Goal: Transaction & Acquisition: Register for event/course

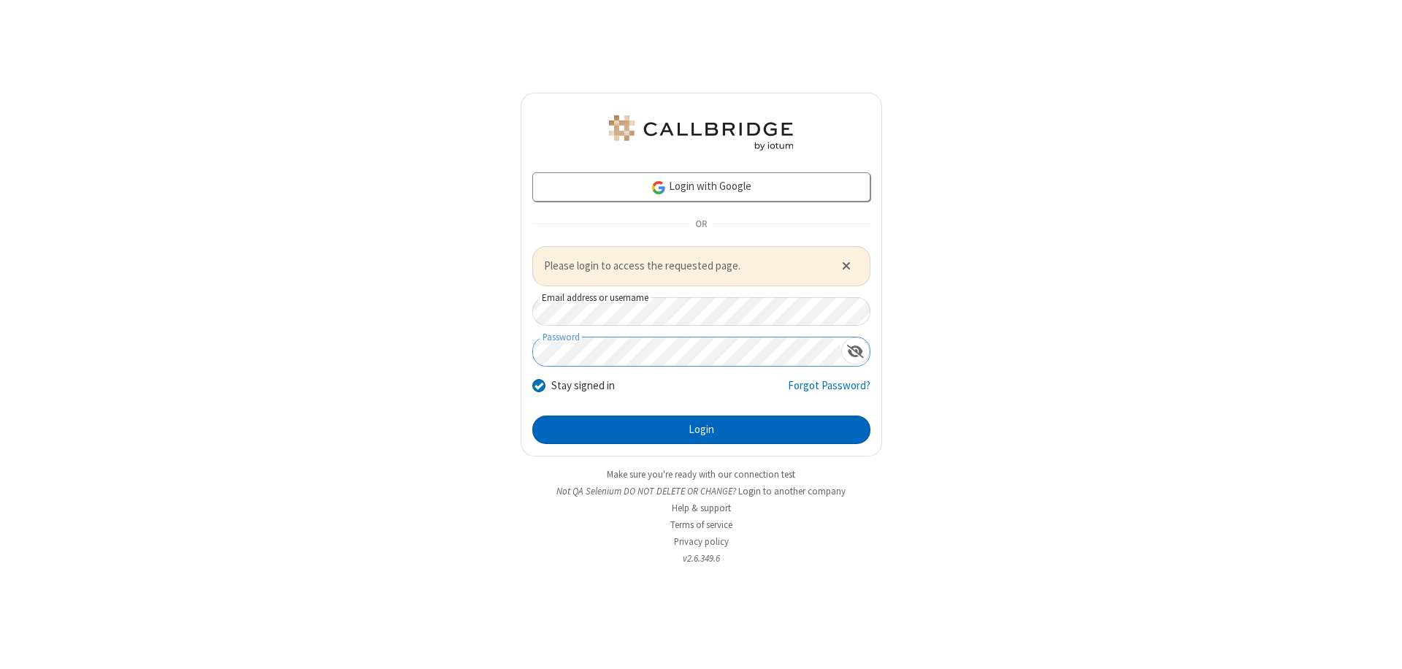
click at [701, 429] on button "Login" at bounding box center [701, 429] width 338 height 29
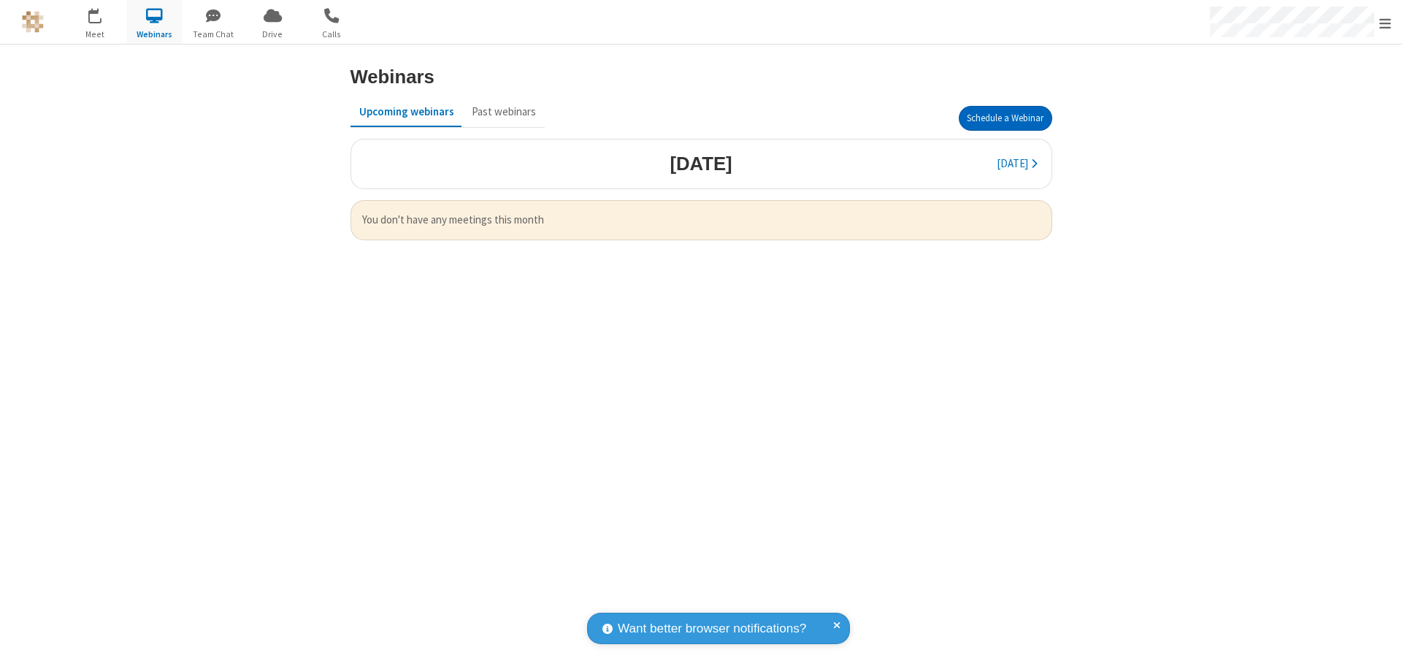
click at [1005, 118] on button "Schedule a Webinar" at bounding box center [1005, 118] width 93 height 25
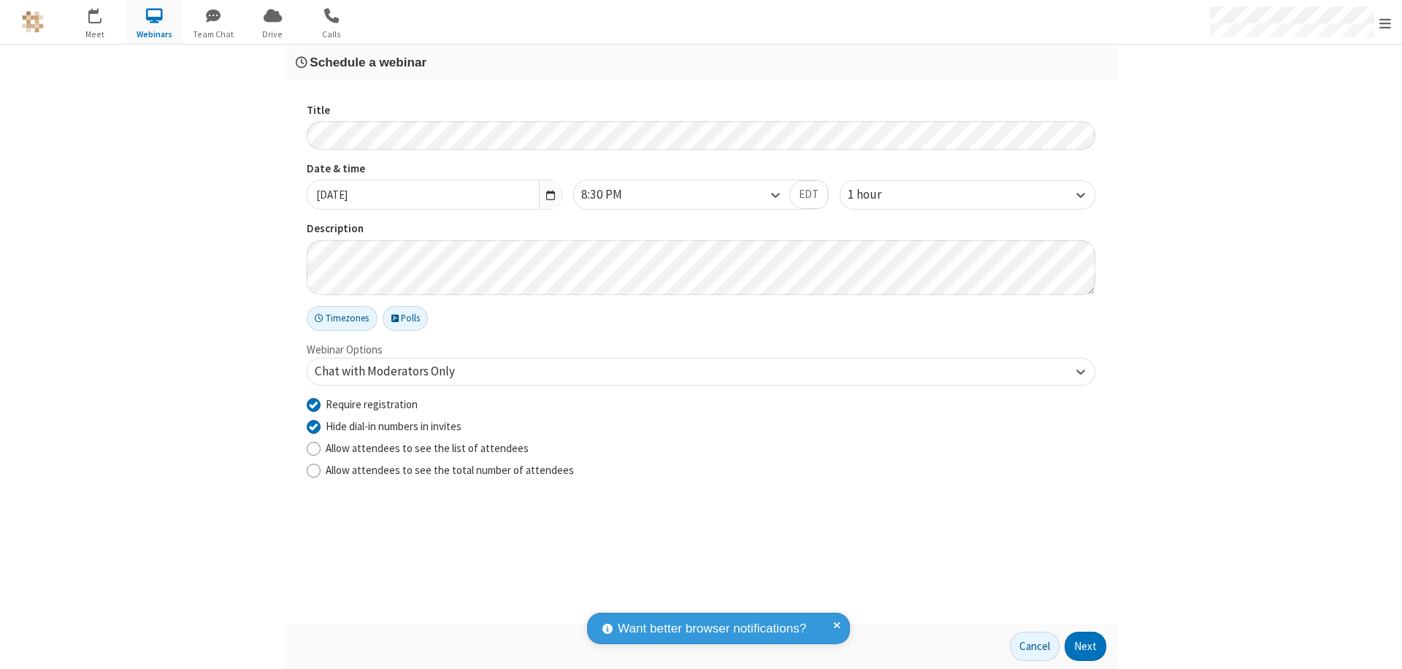
click at [313, 404] on input "Require registration" at bounding box center [314, 403] width 14 height 15
checkbox input "false"
click at [1086, 646] on button "Next" at bounding box center [1086, 646] width 42 height 29
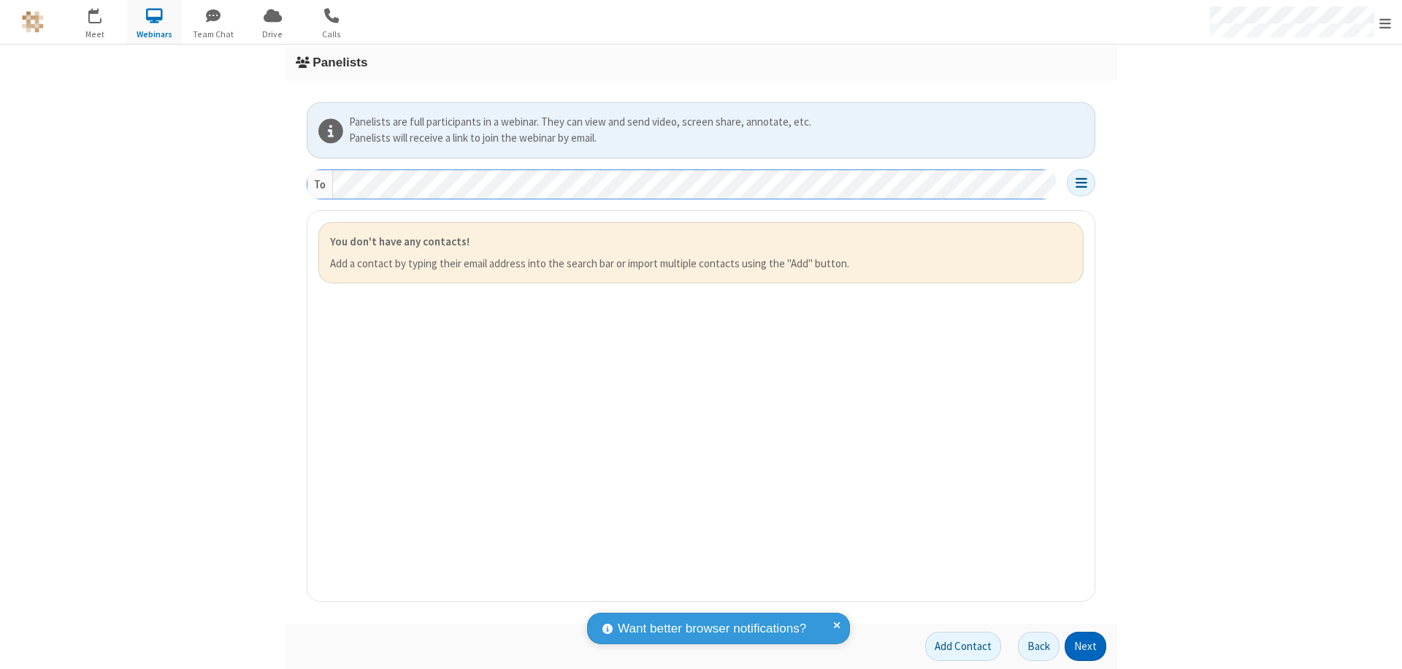
click at [1086, 646] on button "Next" at bounding box center [1086, 646] width 42 height 29
